Goal: Task Accomplishment & Management: Use online tool/utility

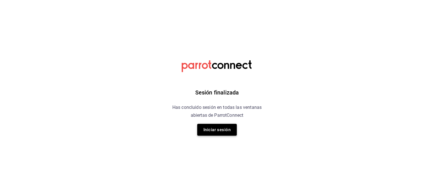
click at [216, 132] on button "Iniciar sesión" at bounding box center [217, 130] width 40 height 12
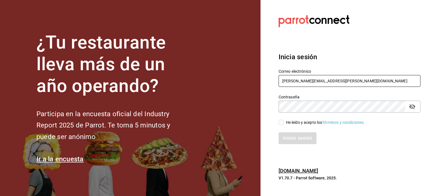
click at [330, 86] on input "[PERSON_NAME][EMAIL_ADDRESS][PERSON_NAME][DOMAIN_NAME]" at bounding box center [349, 81] width 142 height 12
click at [330, 86] on input "rodrigo.hurtado@parrotsoftware.io" at bounding box center [349, 81] width 142 height 12
paste input "clubdegolf@nayarit.com"
type input "clubdegolf@nayarit.com"
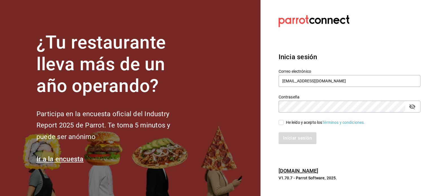
click at [291, 122] on div "He leído y acepto los Términos y condiciones." at bounding box center [325, 123] width 79 height 6
click at [284, 122] on input "He leído y acepto los Términos y condiciones." at bounding box center [280, 122] width 5 height 5
checkbox input "true"
click at [294, 136] on button "Iniciar sesión" at bounding box center [297, 138] width 38 height 12
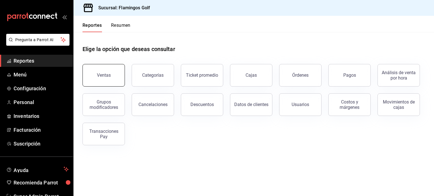
click at [102, 73] on div "Ventas" at bounding box center [104, 75] width 14 height 5
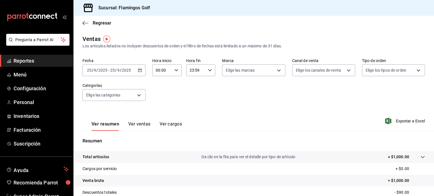
click at [113, 71] on input "25" at bounding box center [112, 70] width 5 height 5
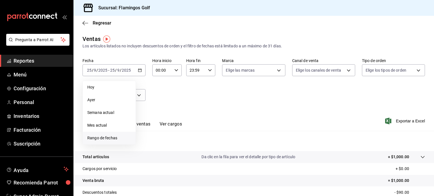
click at [104, 139] on span "Rango de fechas" at bounding box center [109, 138] width 44 height 6
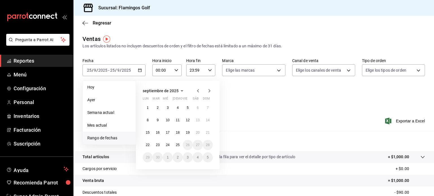
click at [199, 93] on icon "button" at bounding box center [198, 91] width 7 height 7
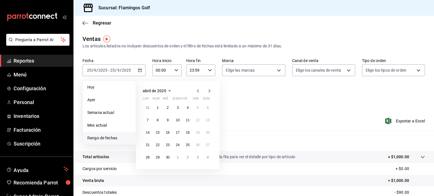
click at [199, 93] on icon "button" at bounding box center [198, 91] width 7 height 7
click at [166, 108] on button "1" at bounding box center [168, 108] width 10 height 10
click at [208, 91] on icon "button" at bounding box center [209, 91] width 7 height 7
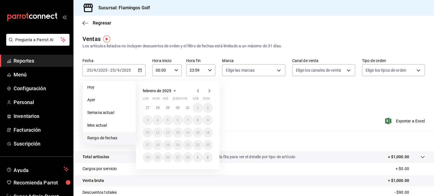
click at [208, 91] on icon "button" at bounding box center [209, 91] width 7 height 7
click at [195, 90] on icon "button" at bounding box center [198, 91] width 7 height 7
click at [200, 91] on icon "button" at bounding box center [198, 91] width 7 height 7
click at [187, 155] on button "31" at bounding box center [188, 157] width 10 height 10
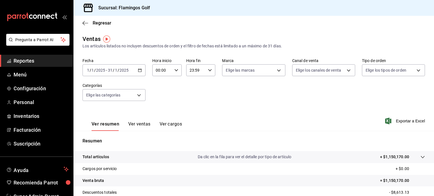
click at [136, 73] on div "[DATE] [DATE] - [DATE] [DATE]" at bounding box center [113, 70] width 63 height 12
click at [140, 72] on \(Stroke\) "button" at bounding box center [139, 70] width 3 height 3
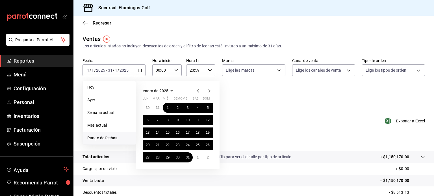
click at [196, 88] on icon "button" at bounding box center [198, 91] width 7 height 7
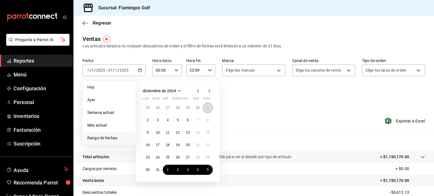
click at [209, 110] on button "1" at bounding box center [208, 108] width 10 height 10
click at [159, 166] on button "31" at bounding box center [157, 170] width 10 height 10
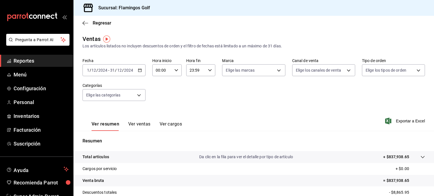
click at [133, 66] on div "[DATE] [DATE] - [DATE] [DATE]" at bounding box center [113, 70] width 63 height 12
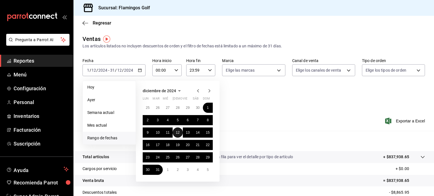
click at [177, 132] on abbr "12" at bounding box center [178, 133] width 4 height 4
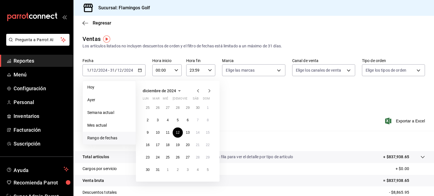
click at [206, 91] on icon "button" at bounding box center [209, 91] width 7 height 7
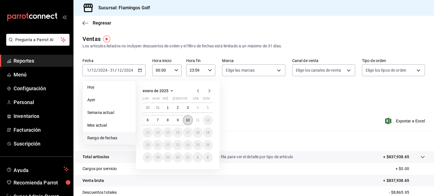
click at [187, 123] on button "10" at bounding box center [188, 120] width 10 height 10
